Goal: Find specific page/section: Find specific page/section

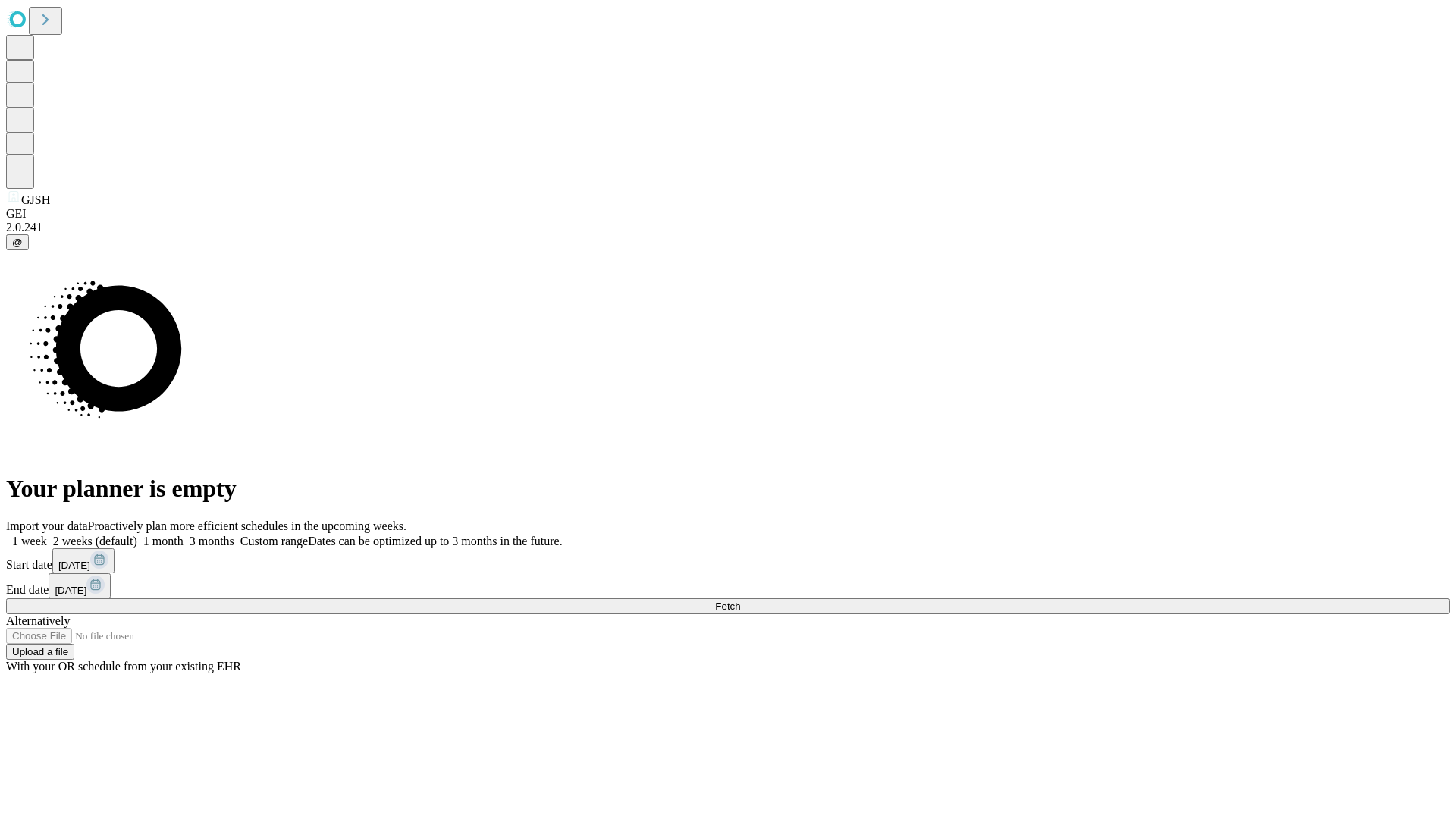
click at [740, 601] on span "Fetch" at bounding box center [728, 607] width 25 height 12
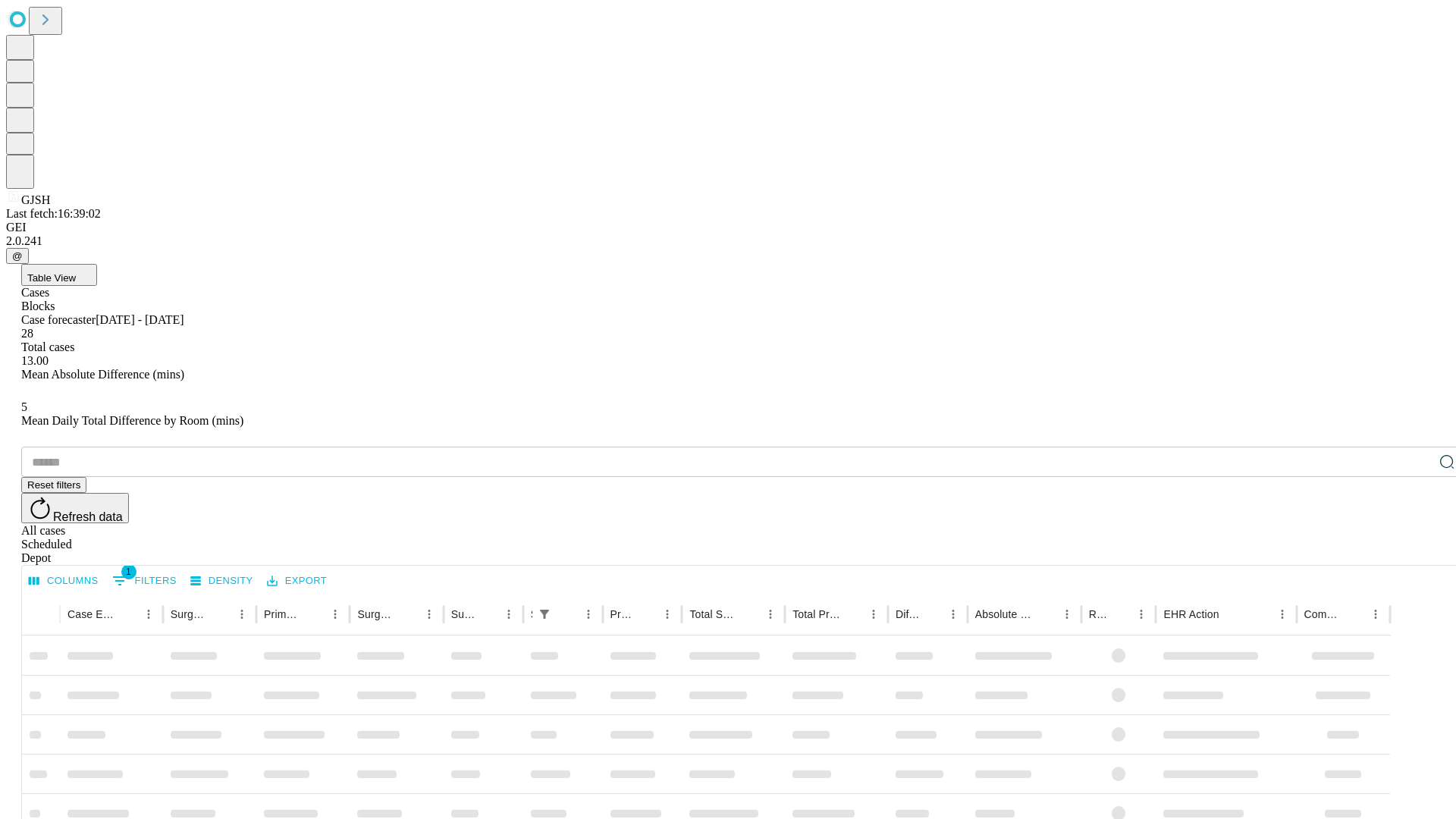
click at [1416, 551] on div "Depot" at bounding box center [743, 558] width 1443 height 14
